Goal: Task Accomplishment & Management: Manage account settings

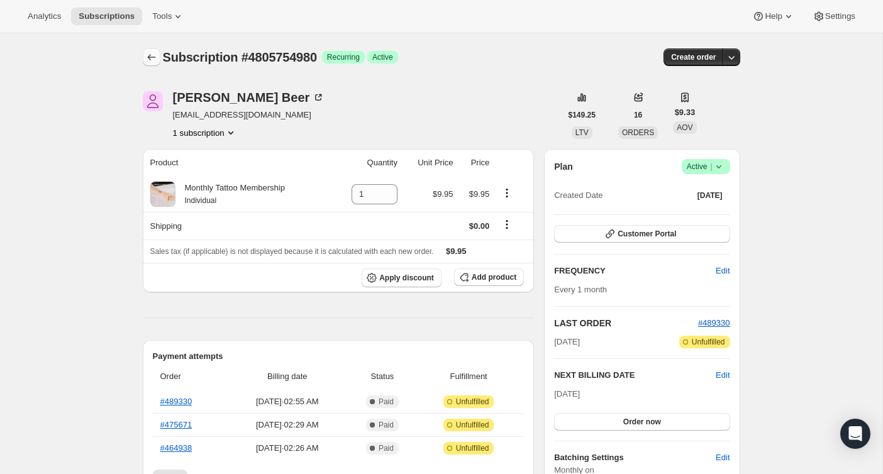
click at [159, 59] on button "Subscriptions" at bounding box center [152, 57] width 18 height 18
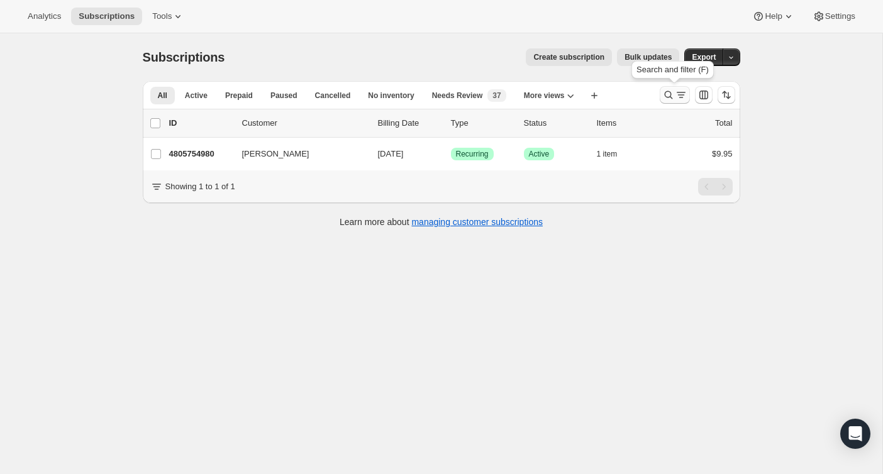
click at [669, 98] on icon "Search and filter results" at bounding box center [668, 95] width 13 height 13
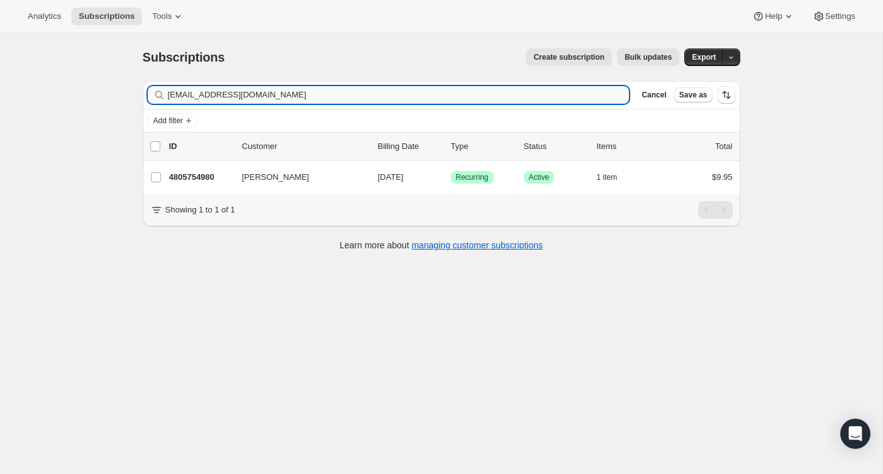
click at [543, 86] on input "weimarridge@gmail.com" at bounding box center [399, 95] width 462 height 18
type input "[EMAIL_ADDRESS][DOMAIN_NAME]"
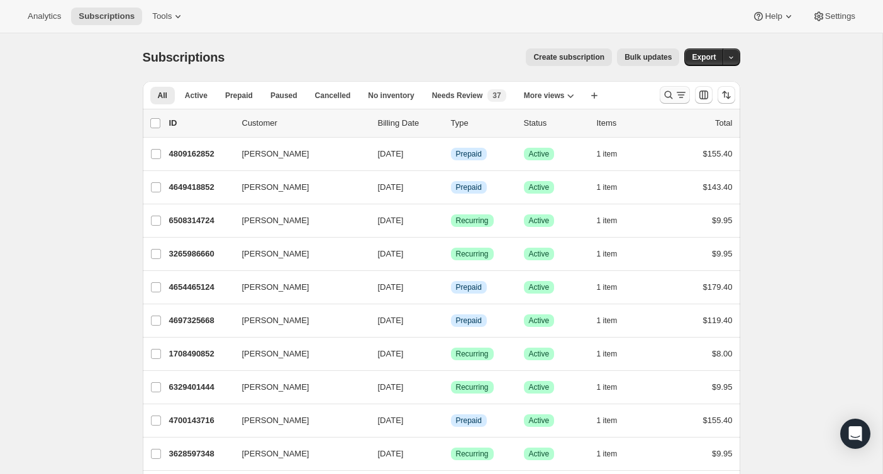
click at [675, 94] on icon "Search and filter results" at bounding box center [681, 95] width 13 height 13
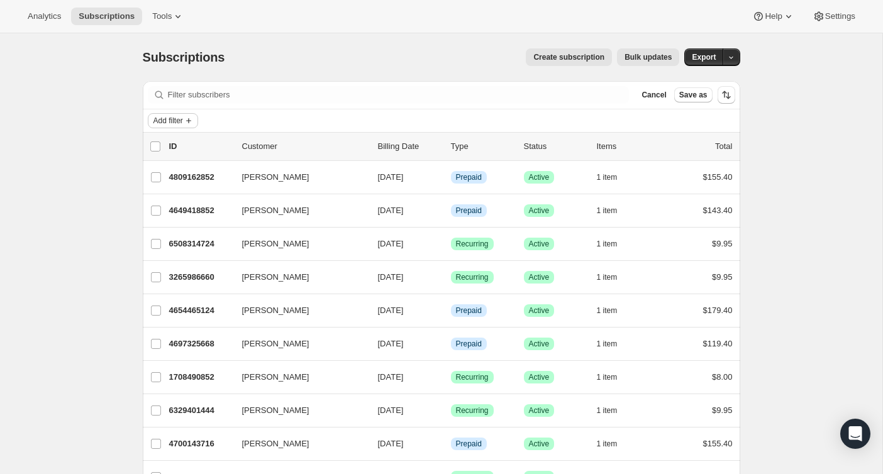
click at [175, 120] on span "Add filter" at bounding box center [168, 121] width 30 height 10
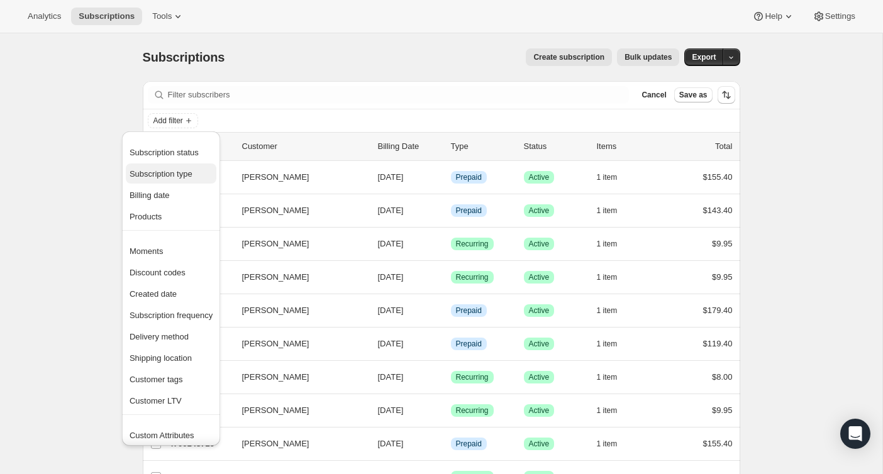
click at [186, 177] on span "Subscription type" at bounding box center [161, 173] width 63 height 9
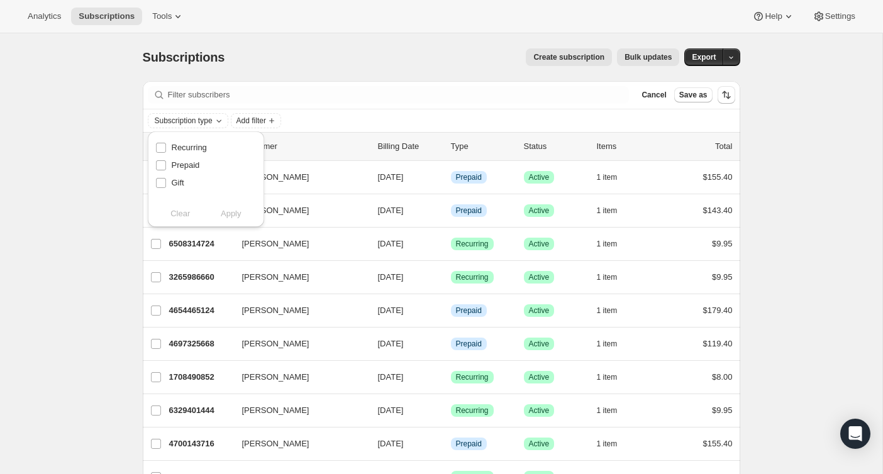
click at [266, 78] on div "Subscriptions. This page is ready Subscriptions Create subscription Bulk update…" at bounding box center [442, 57] width 598 height 48
click at [191, 116] on icon "Add filter" at bounding box center [189, 121] width 10 height 10
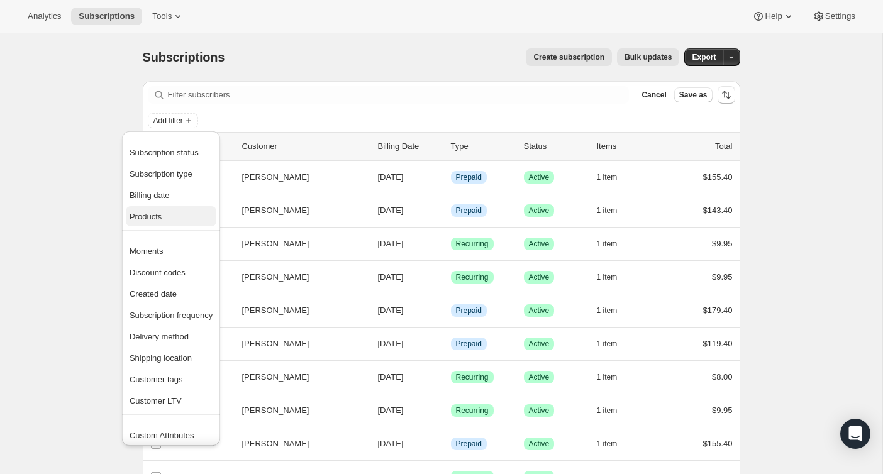
click at [166, 216] on span "Products" at bounding box center [171, 217] width 83 height 13
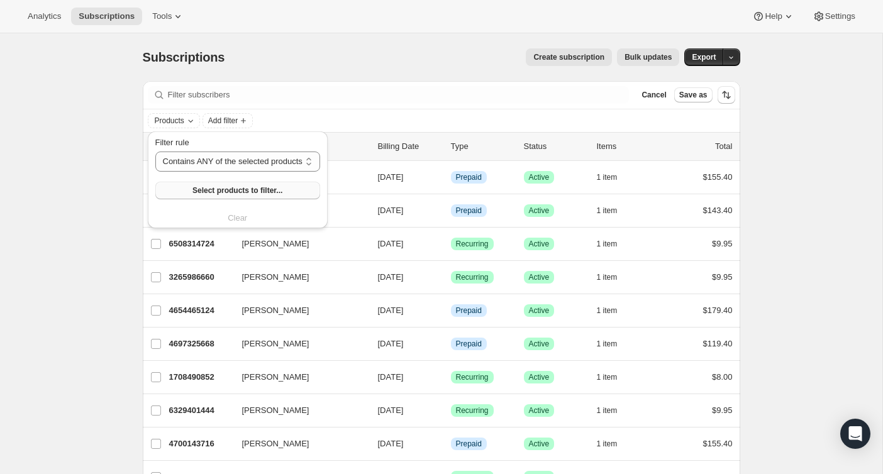
click at [218, 192] on span "Select products to filter..." at bounding box center [237, 191] width 90 height 10
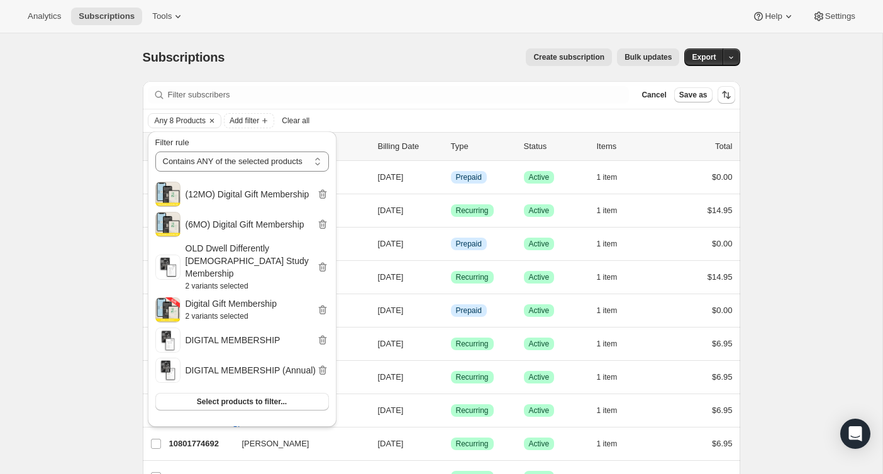
click at [451, 66] on div "Subscriptions. This page is ready Subscriptions Create subscription Bulk update…" at bounding box center [442, 57] width 598 height 48
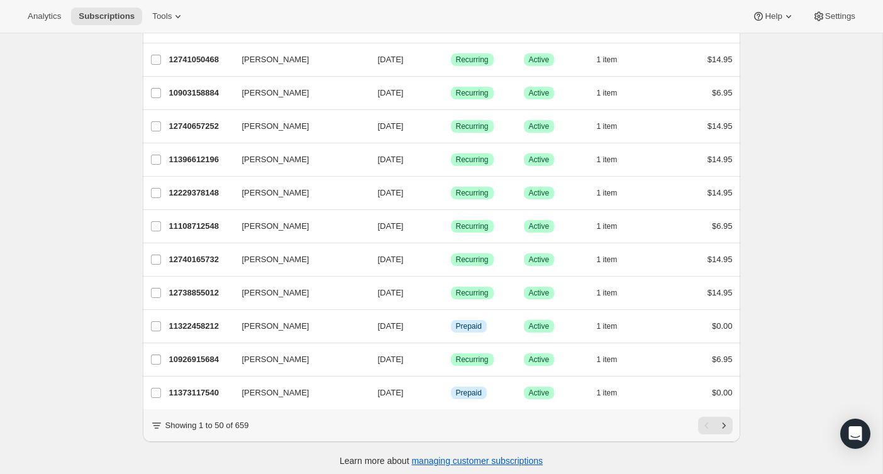
scroll to position [1424, 0]
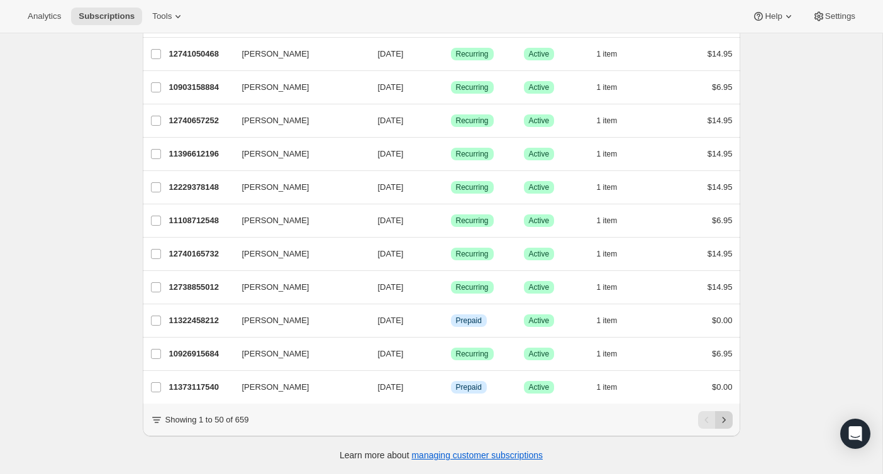
click at [731, 418] on button "Next" at bounding box center [724, 420] width 18 height 18
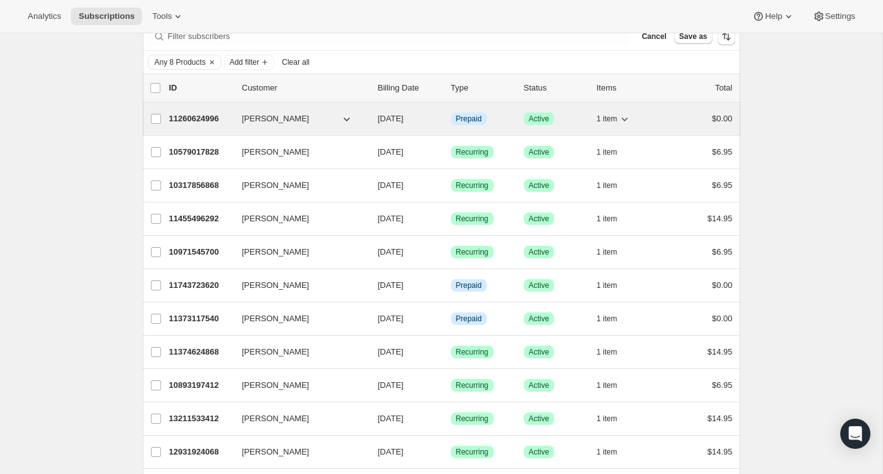
scroll to position [0, 0]
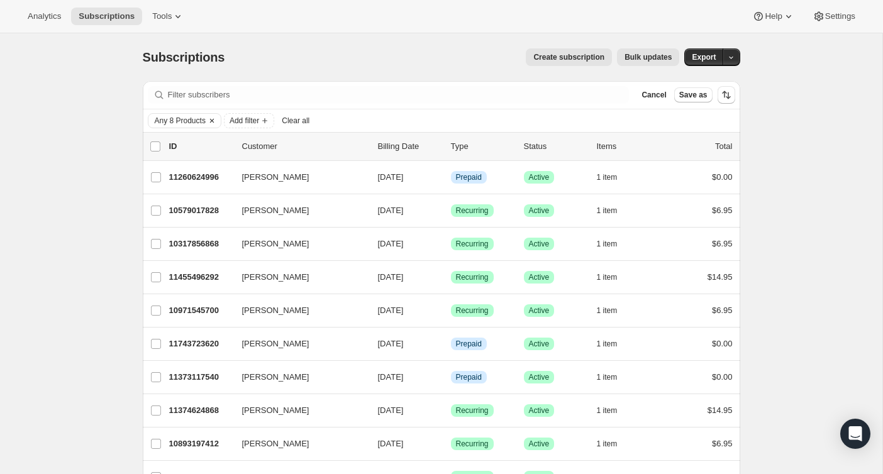
click at [216, 118] on icon "Clear" at bounding box center [212, 121] width 10 height 10
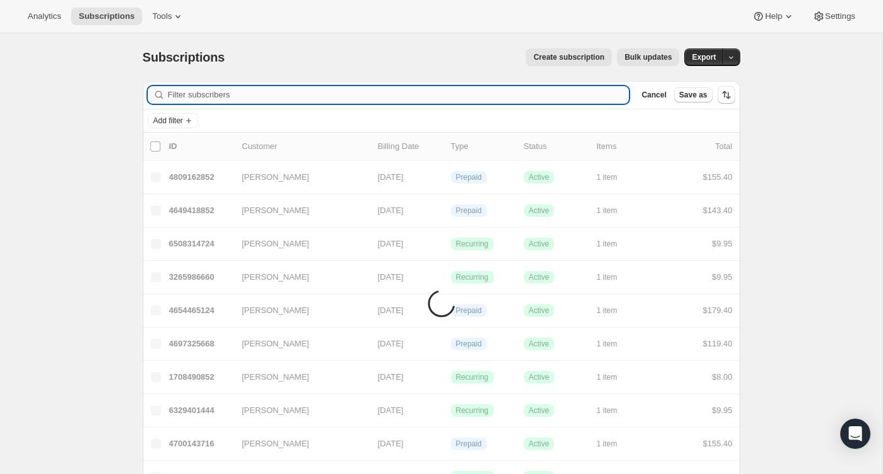
click at [221, 102] on input "Filter subscribers" at bounding box center [399, 95] width 462 height 18
paste input "[EMAIL_ADDRESS][DOMAIN_NAME]"
type input "[EMAIL_ADDRESS][DOMAIN_NAME]"
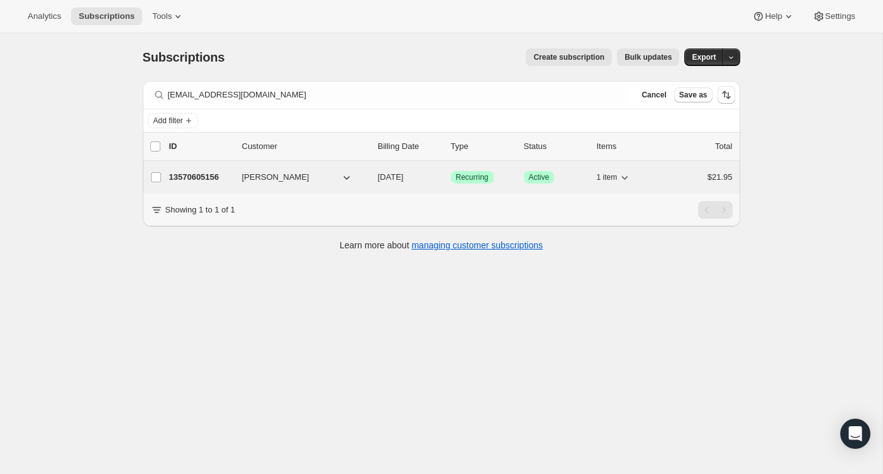
click at [654, 179] on div "1 item" at bounding box center [628, 178] width 63 height 18
